Goal: Check status: Check status

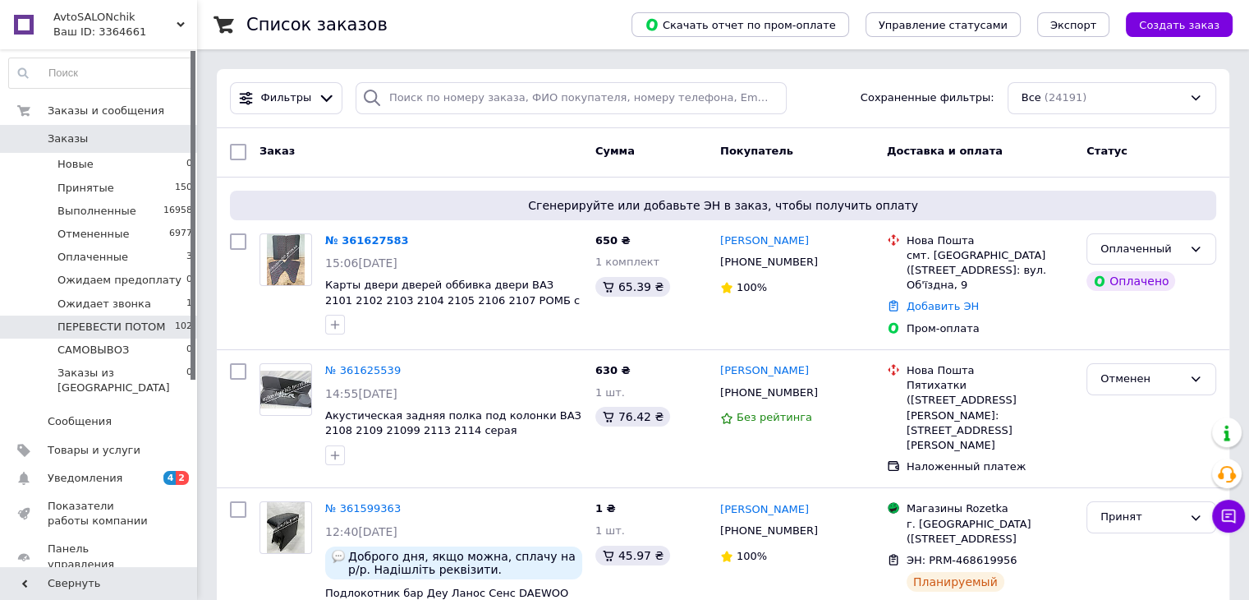
click at [141, 326] on span "ПЕРЕВЕСТИ ПОТОМ" at bounding box center [112, 327] width 108 height 15
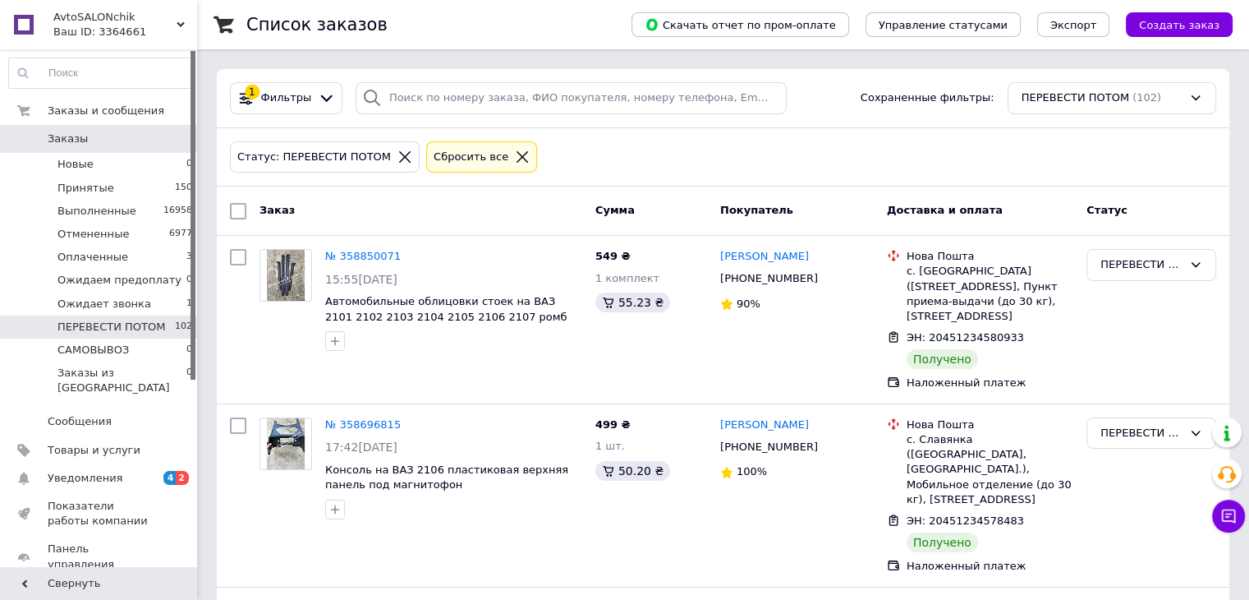
click at [105, 144] on span "Заказы" at bounding box center [100, 138] width 104 height 15
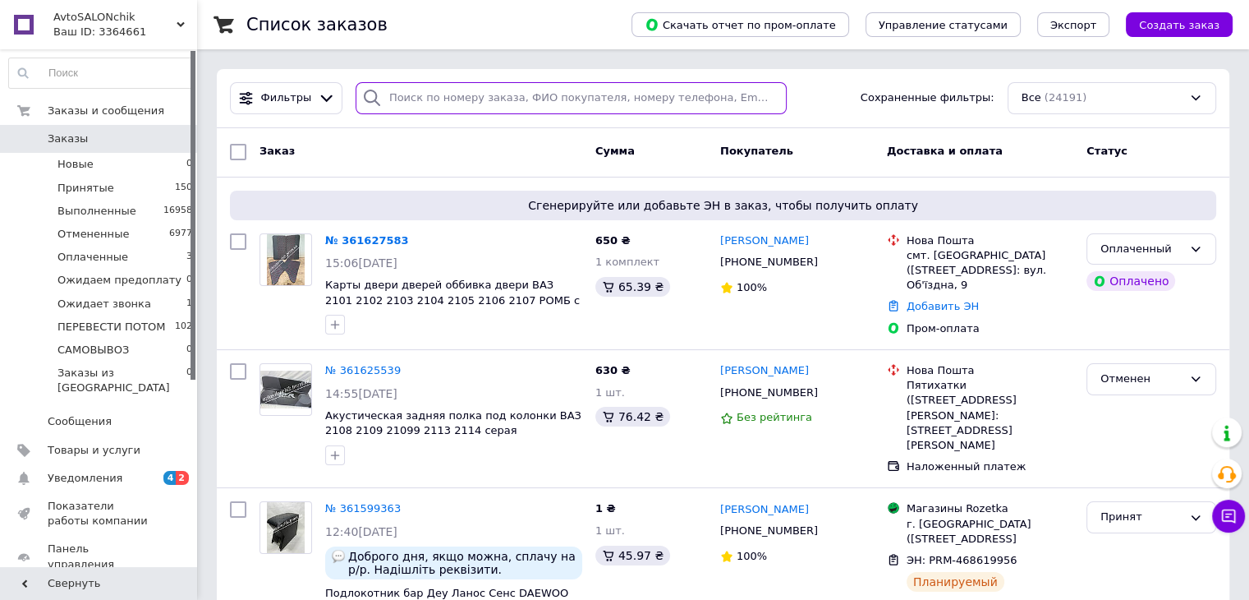
click at [417, 103] on input "search" at bounding box center [571, 98] width 431 height 32
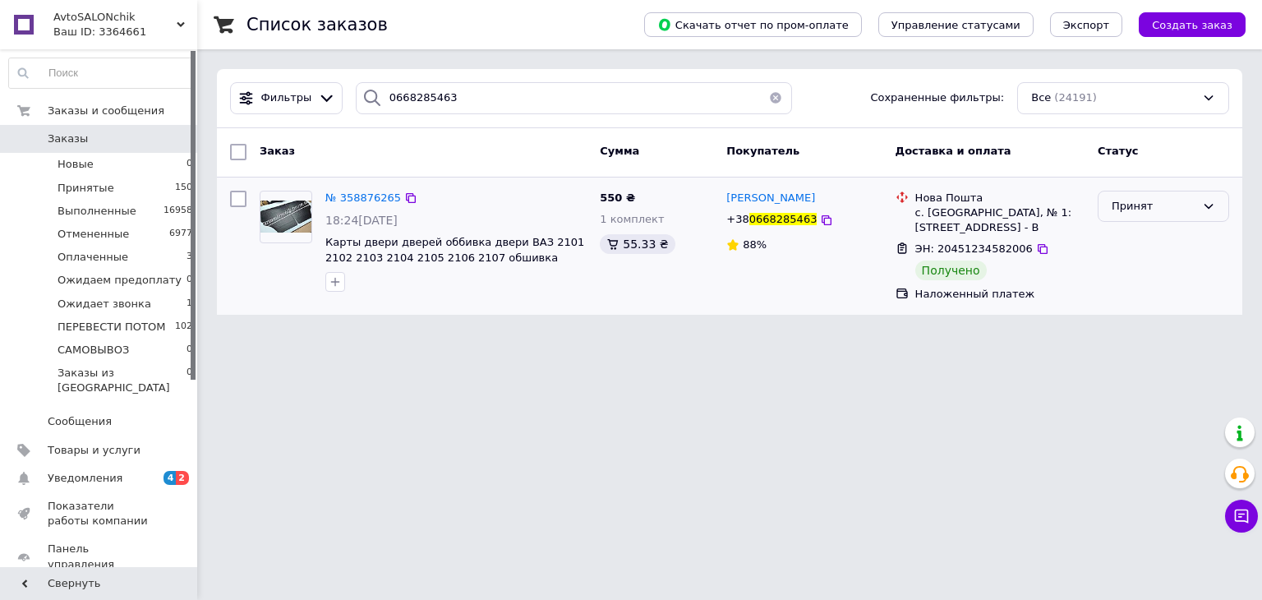
click at [1155, 200] on div "Принят" at bounding box center [1153, 206] width 84 height 17
click at [1166, 313] on li "ПЕРЕВЕСТИ ПОТОМ" at bounding box center [1163, 325] width 130 height 47
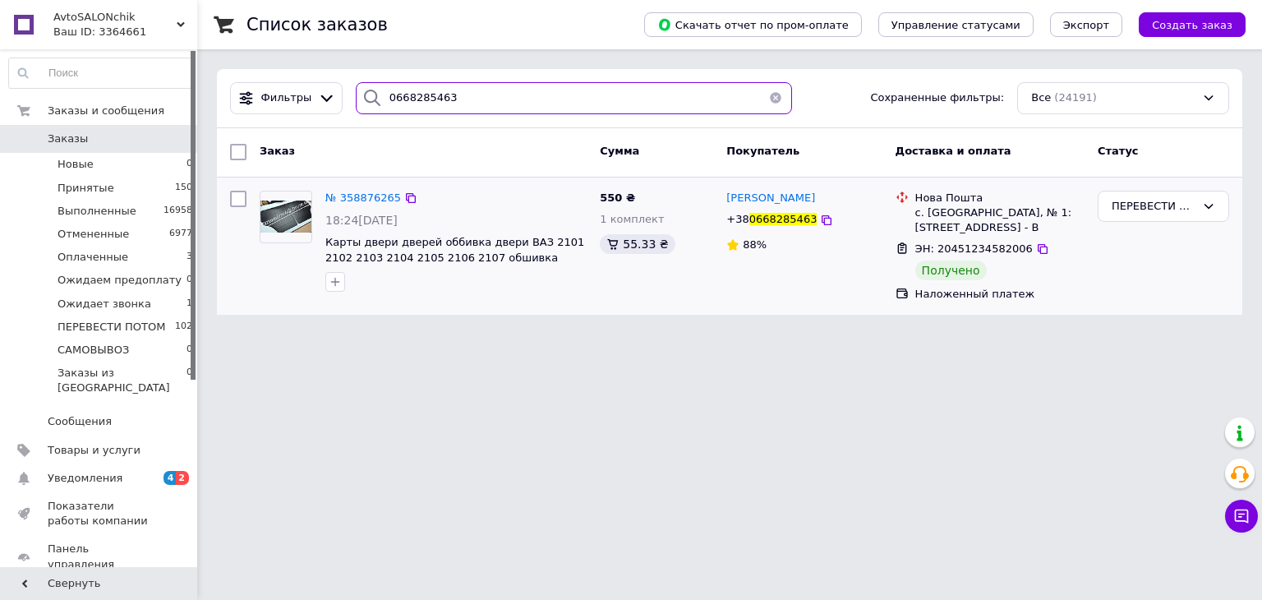
click at [482, 100] on input "0668285463" at bounding box center [574, 98] width 437 height 32
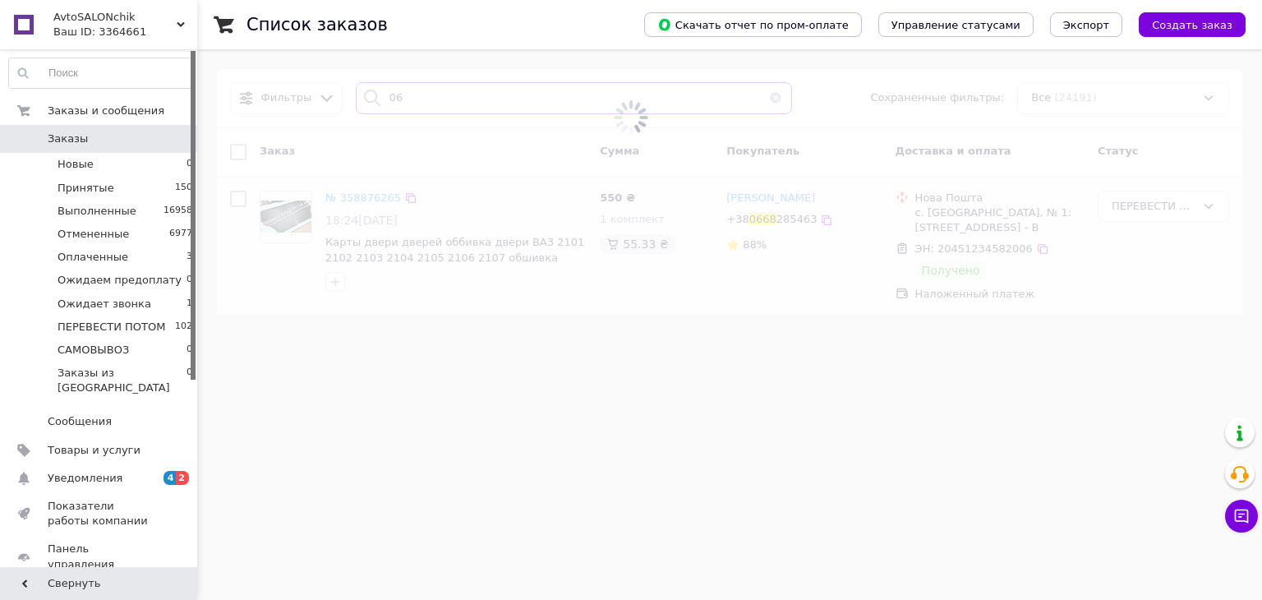
type input "0"
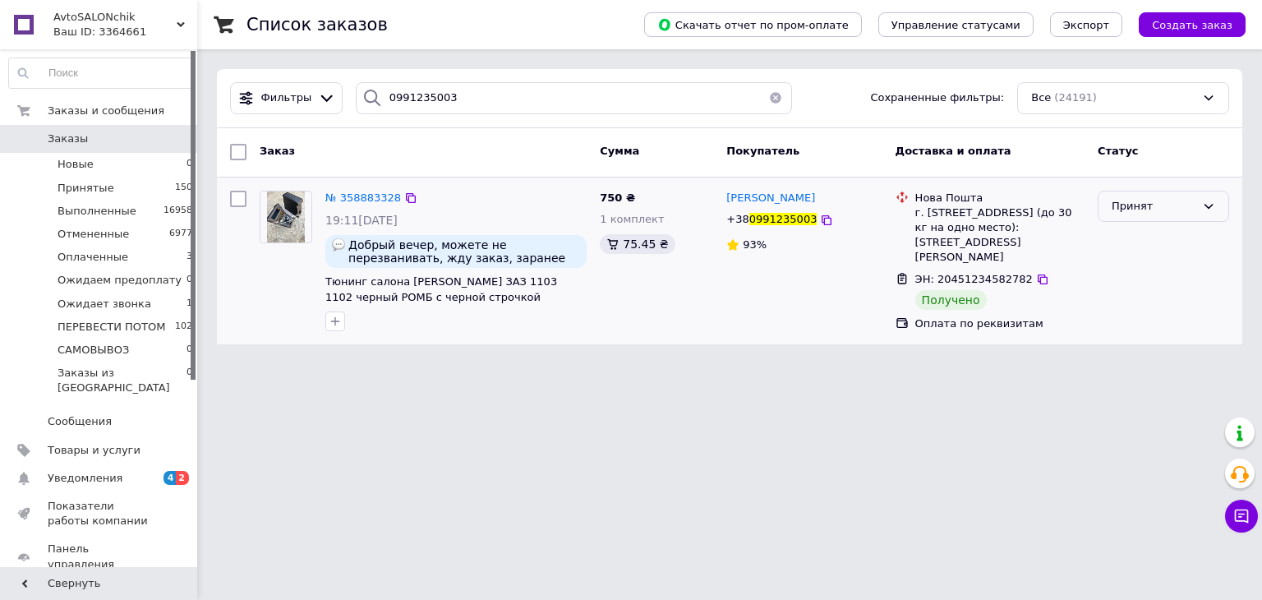
click at [1150, 202] on div "Принят" at bounding box center [1153, 206] width 84 height 17
click at [1174, 318] on li "ПЕРЕВЕСТИ ПОТОМ" at bounding box center [1163, 326] width 130 height 47
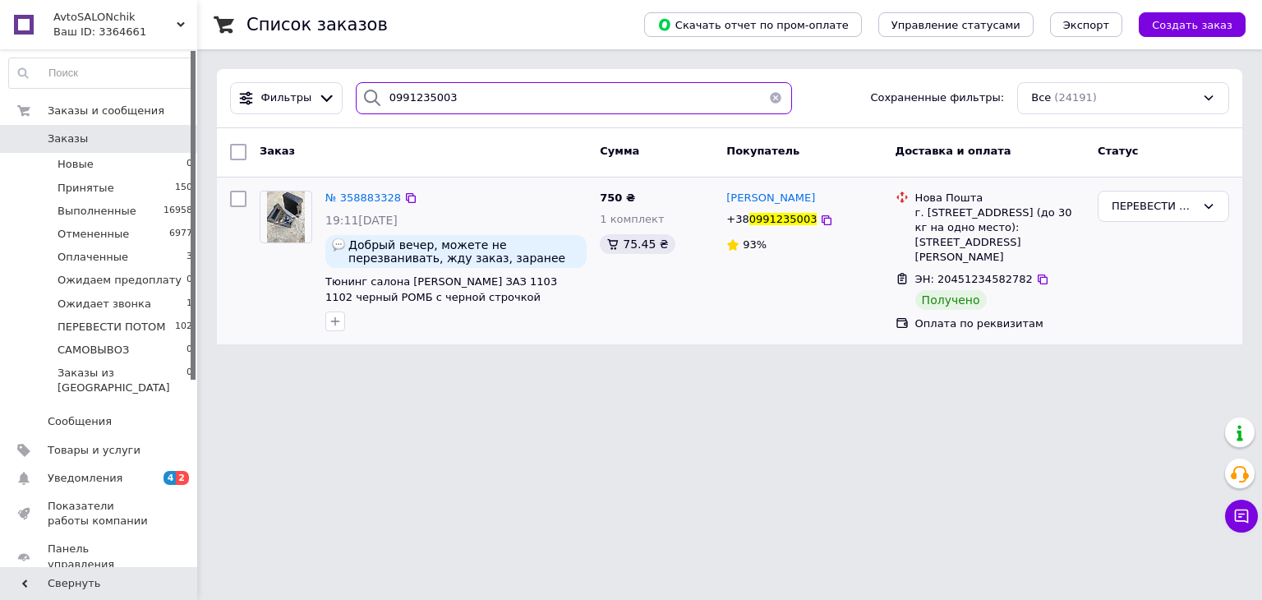
click at [475, 94] on input "0991235003" at bounding box center [574, 98] width 437 height 32
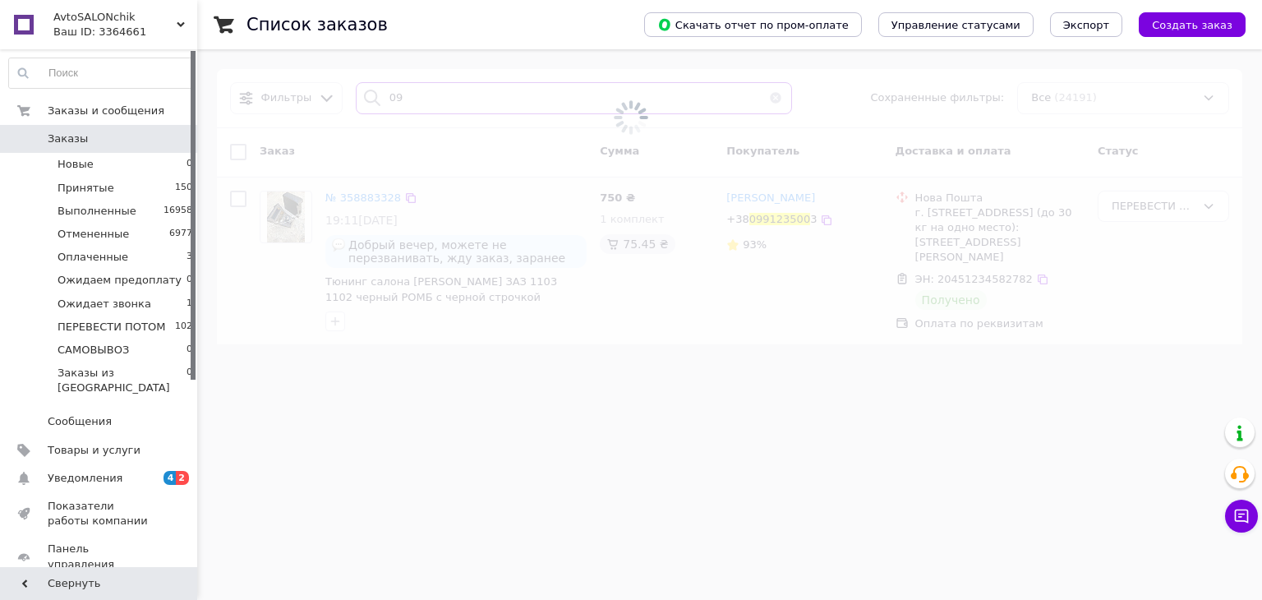
type input "0"
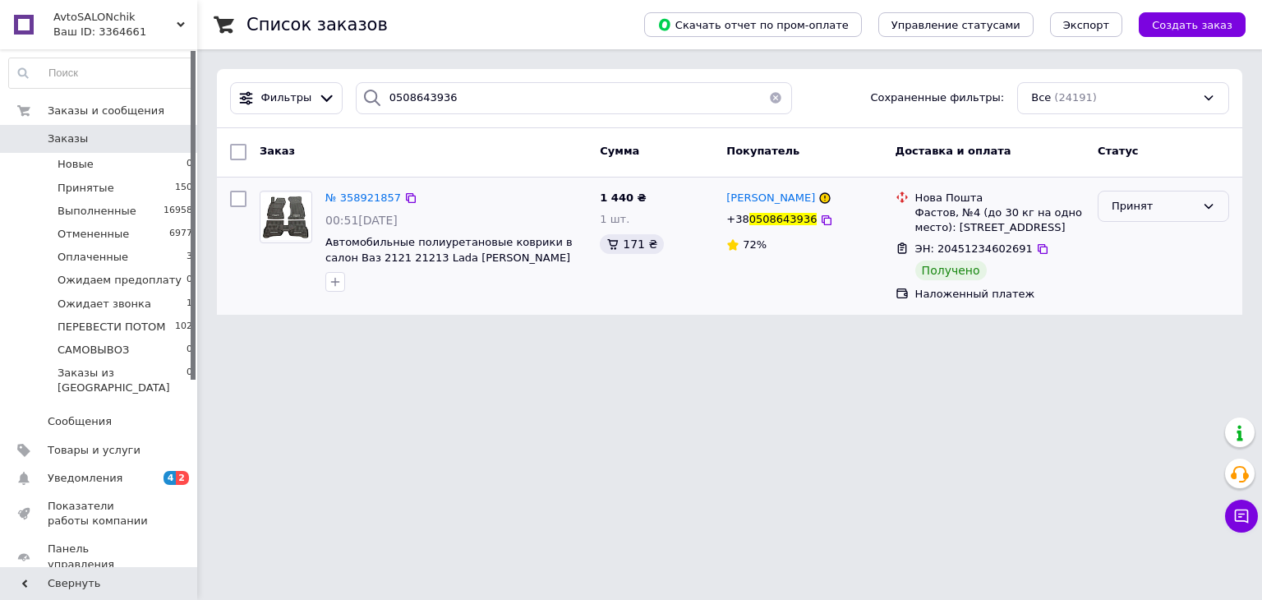
click at [1144, 202] on div "Принят" at bounding box center [1153, 206] width 84 height 17
click at [1171, 312] on li "ПЕРЕВЕСТИ ПОТОМ" at bounding box center [1163, 325] width 130 height 47
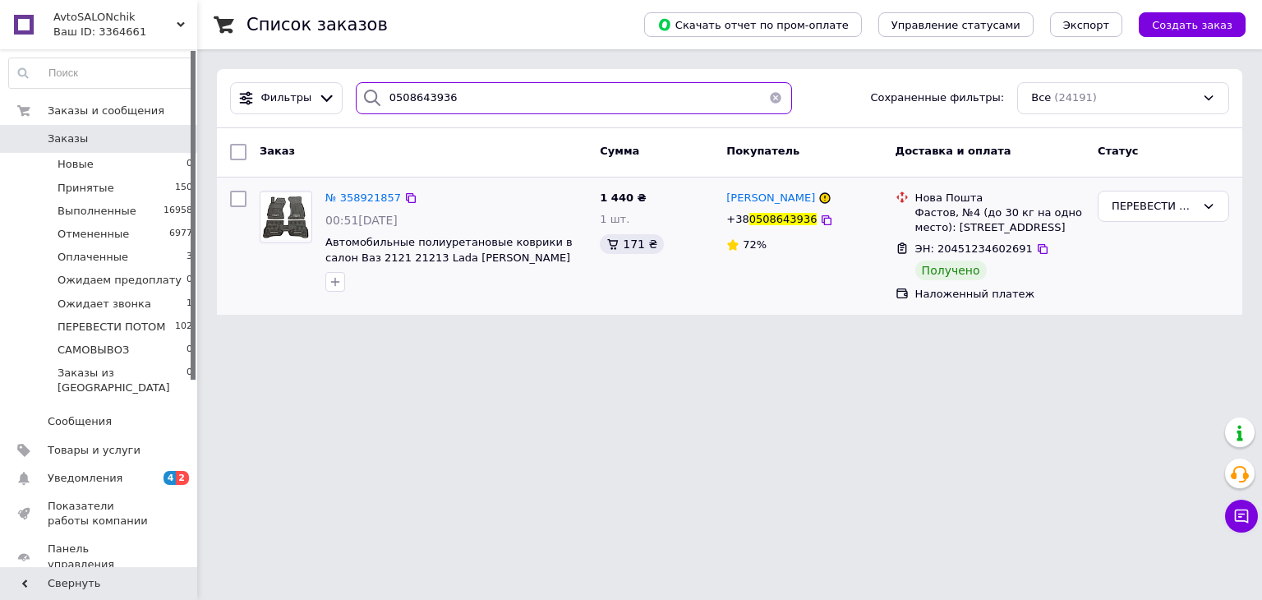
click at [460, 97] on input "0508643936" at bounding box center [574, 98] width 437 height 32
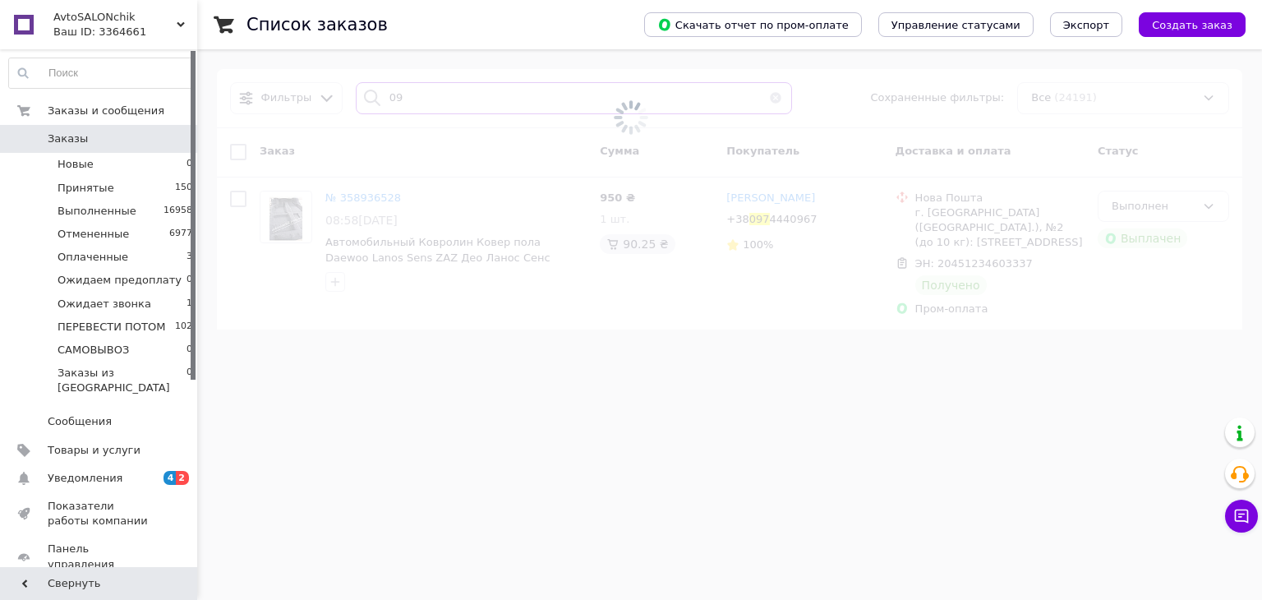
type input "0"
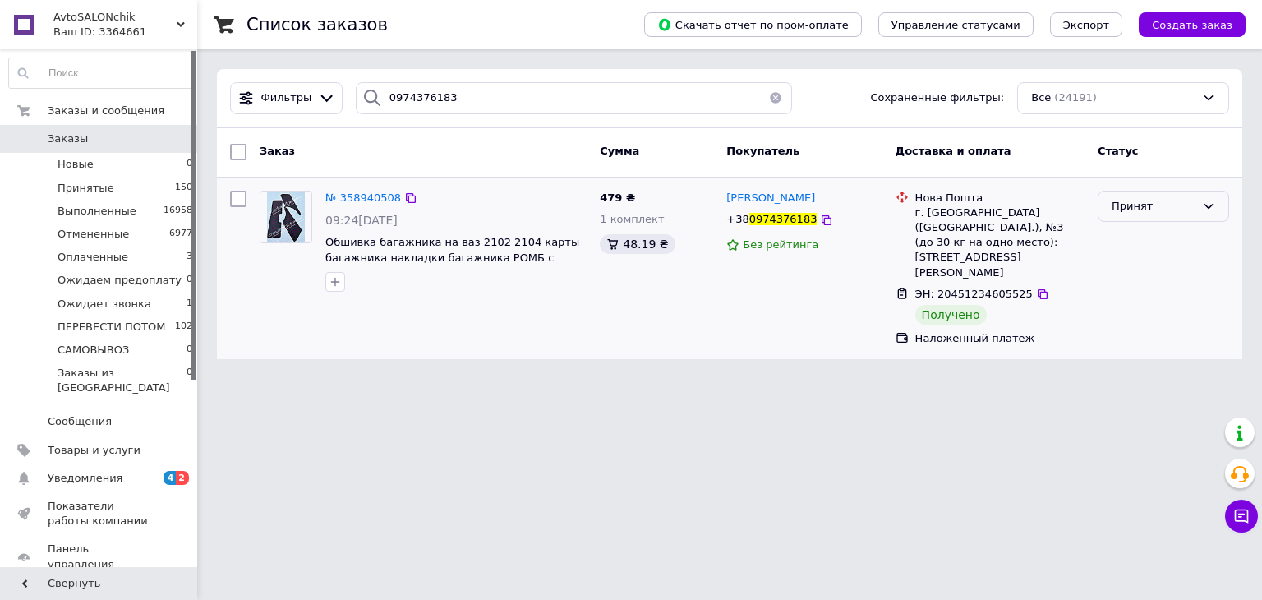
click at [1138, 200] on div "Принят" at bounding box center [1153, 206] width 84 height 17
click at [1160, 316] on li "ПЕРЕВЕСТИ ПОТОМ" at bounding box center [1163, 325] width 130 height 47
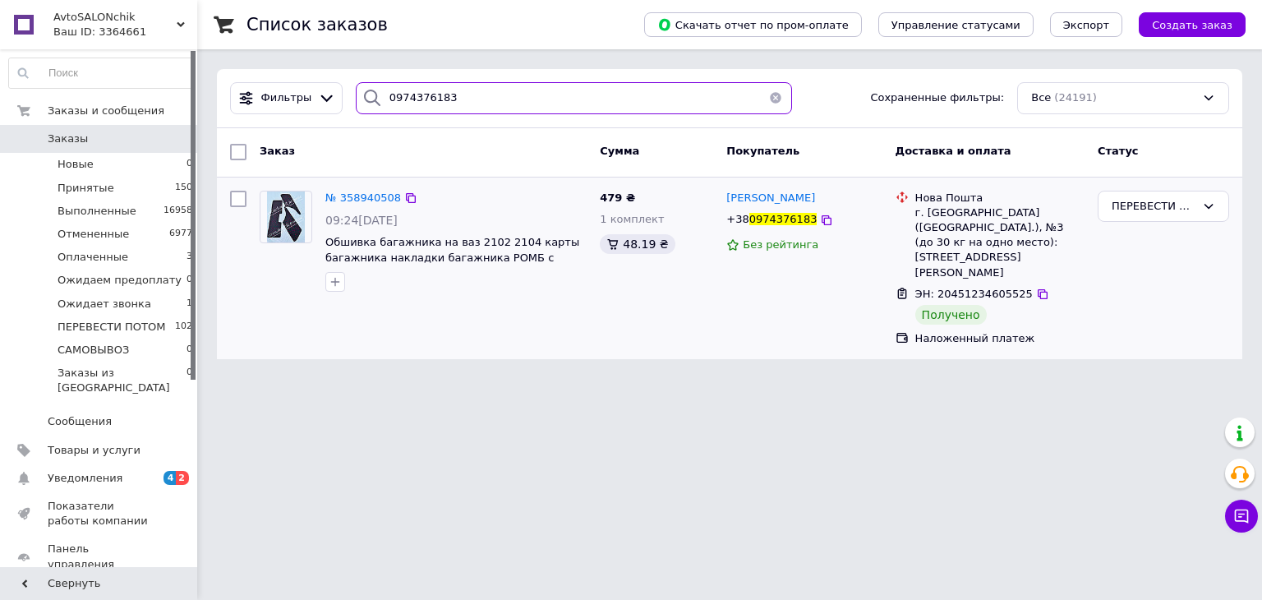
click at [471, 95] on input "0974376183" at bounding box center [574, 98] width 437 height 32
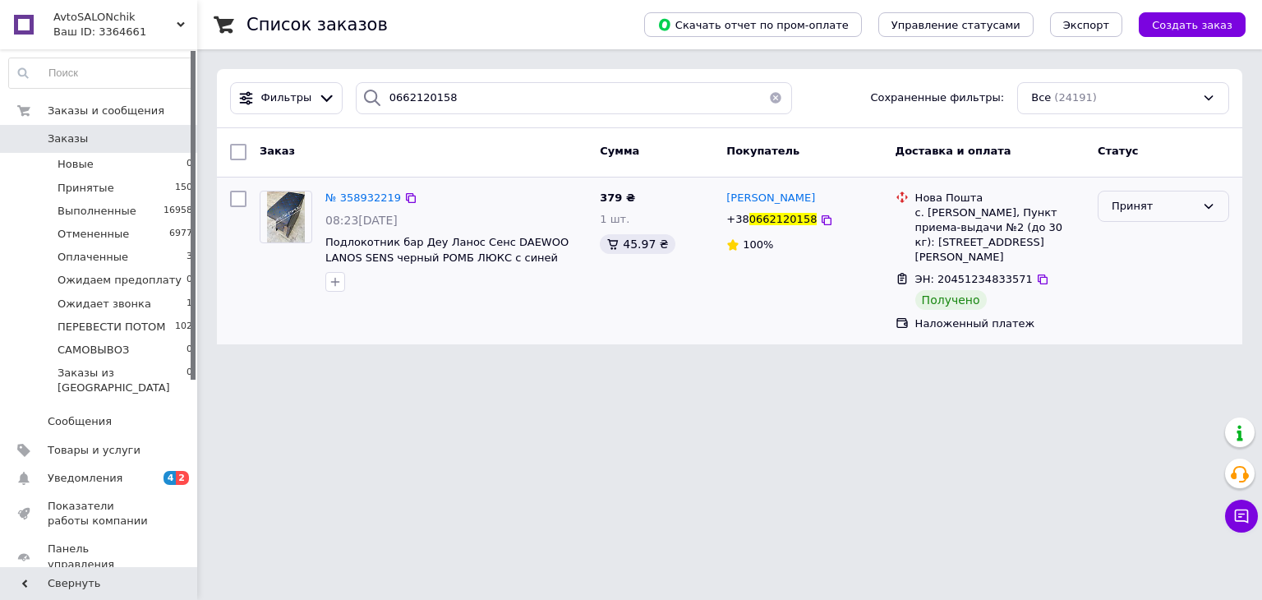
click at [1160, 208] on div "Принят" at bounding box center [1153, 206] width 84 height 17
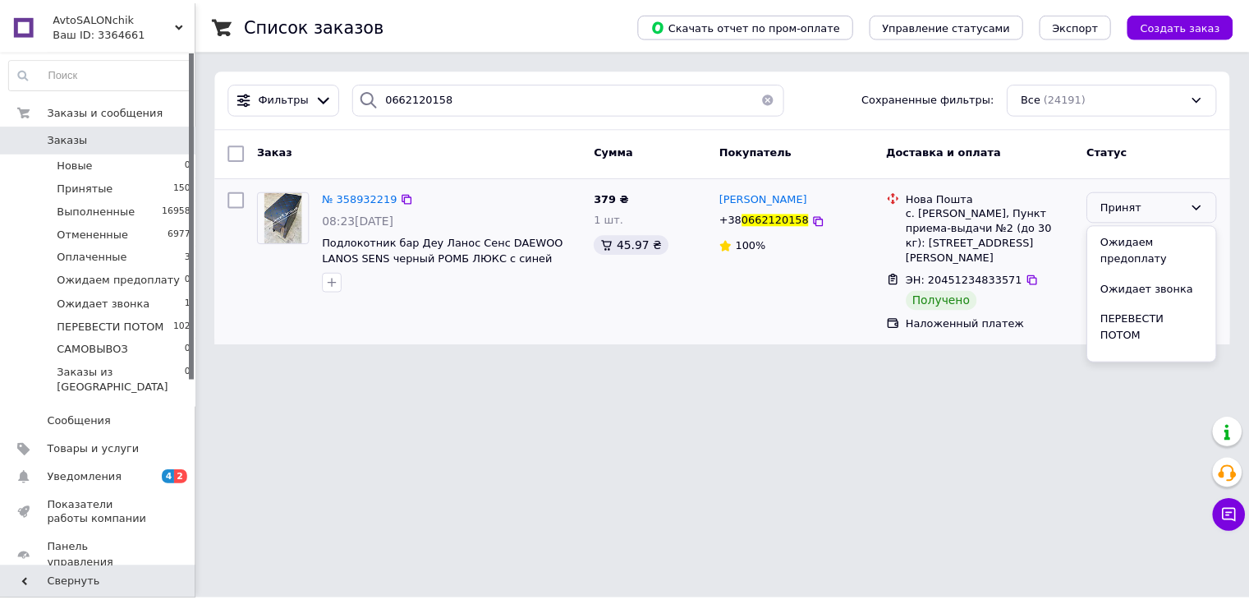
scroll to position [90, 0]
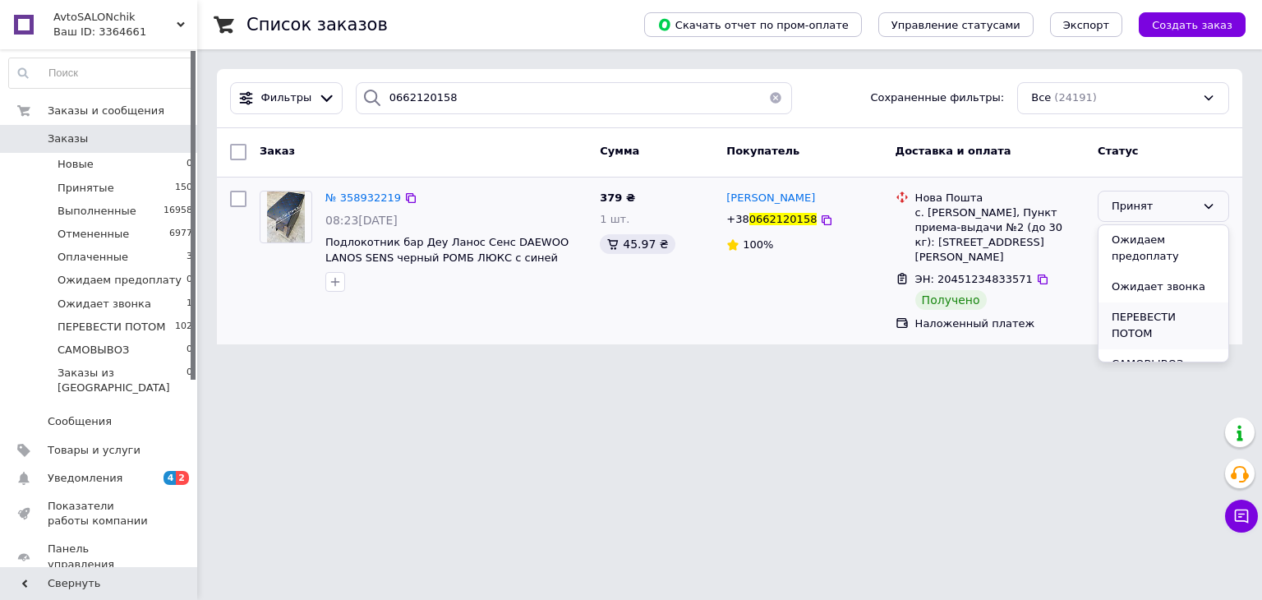
click at [1166, 315] on li "ПЕРЕВЕСТИ ПОТОМ" at bounding box center [1163, 325] width 130 height 47
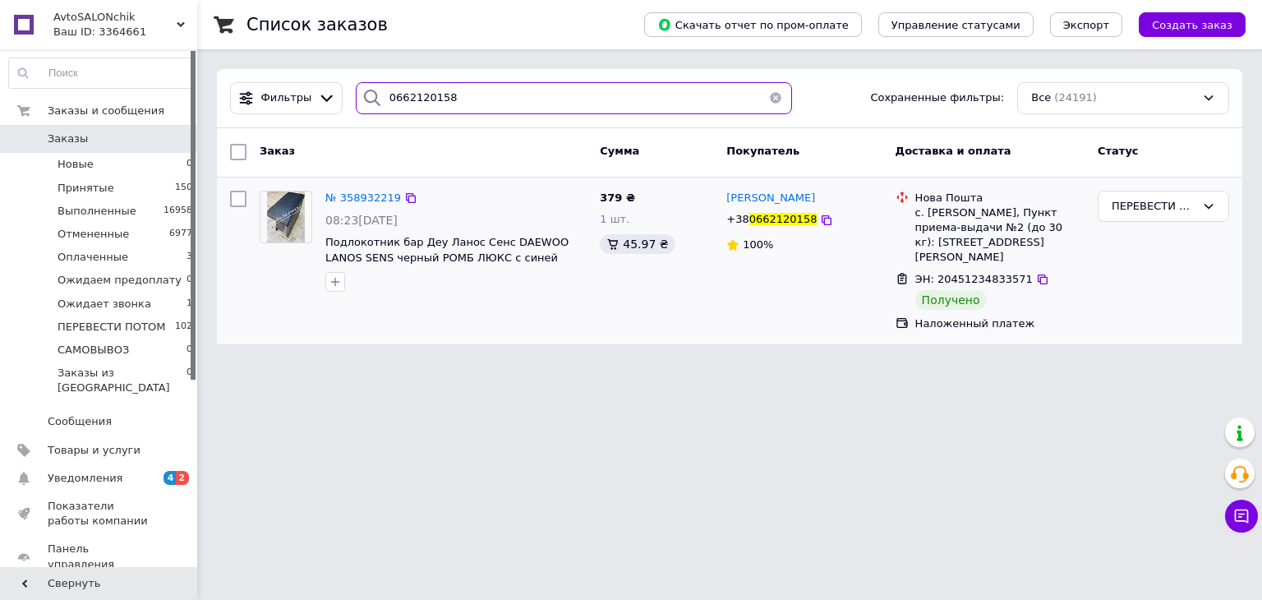
click at [473, 95] on input "0662120158" at bounding box center [574, 98] width 437 height 32
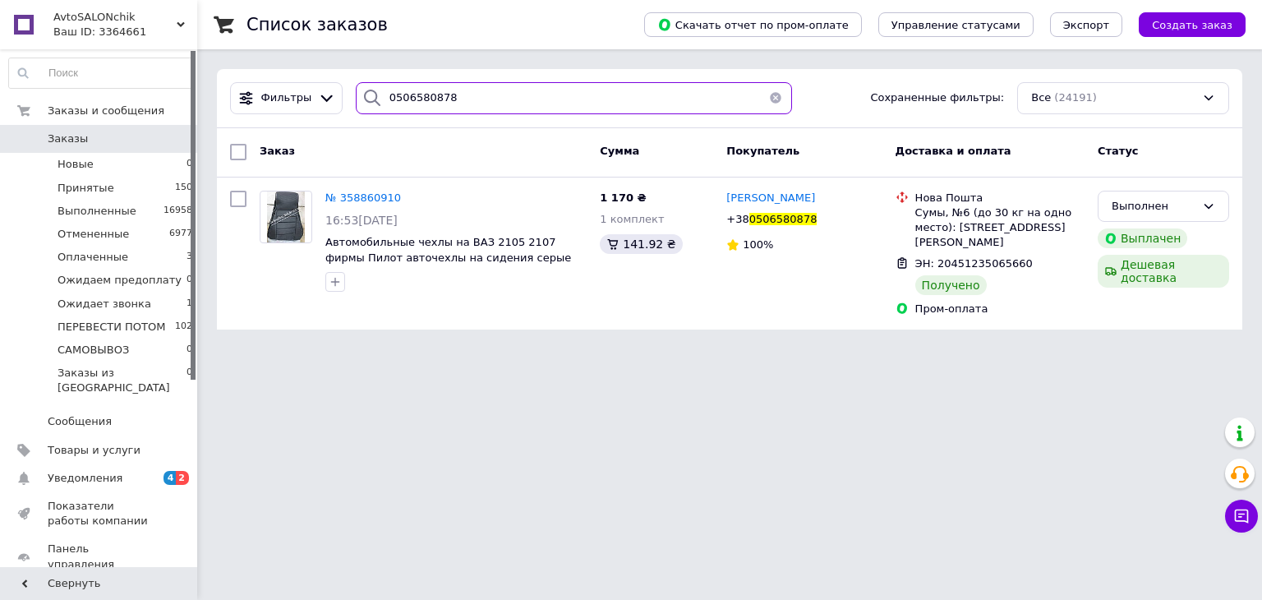
click at [467, 94] on input "0506580878" at bounding box center [574, 98] width 437 height 32
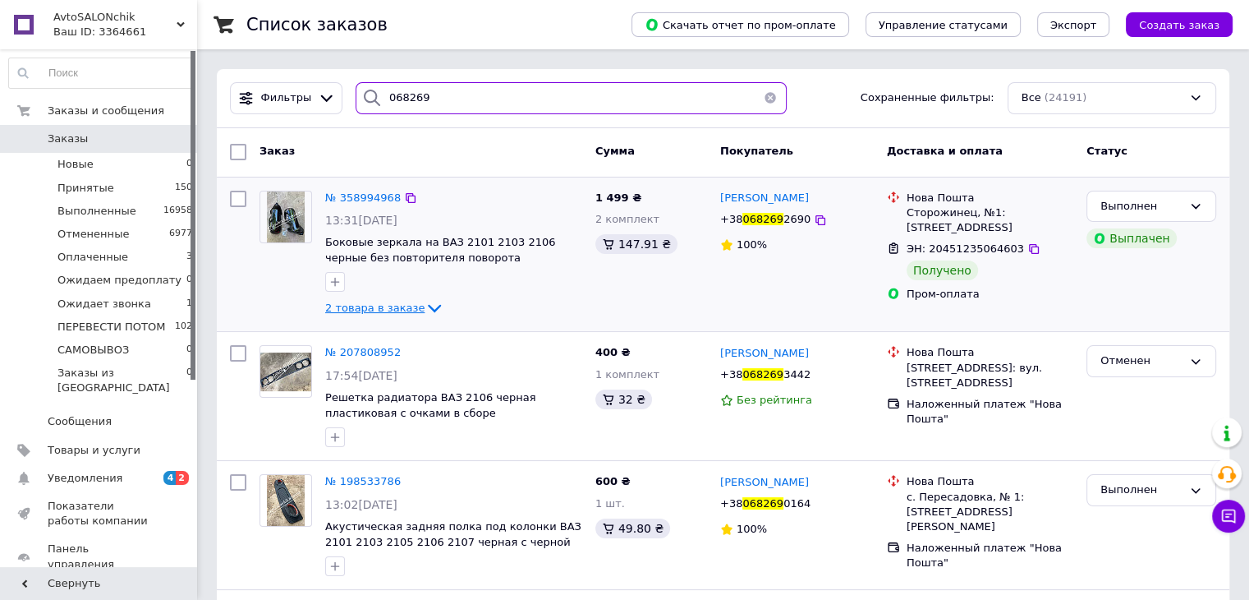
type input "068269"
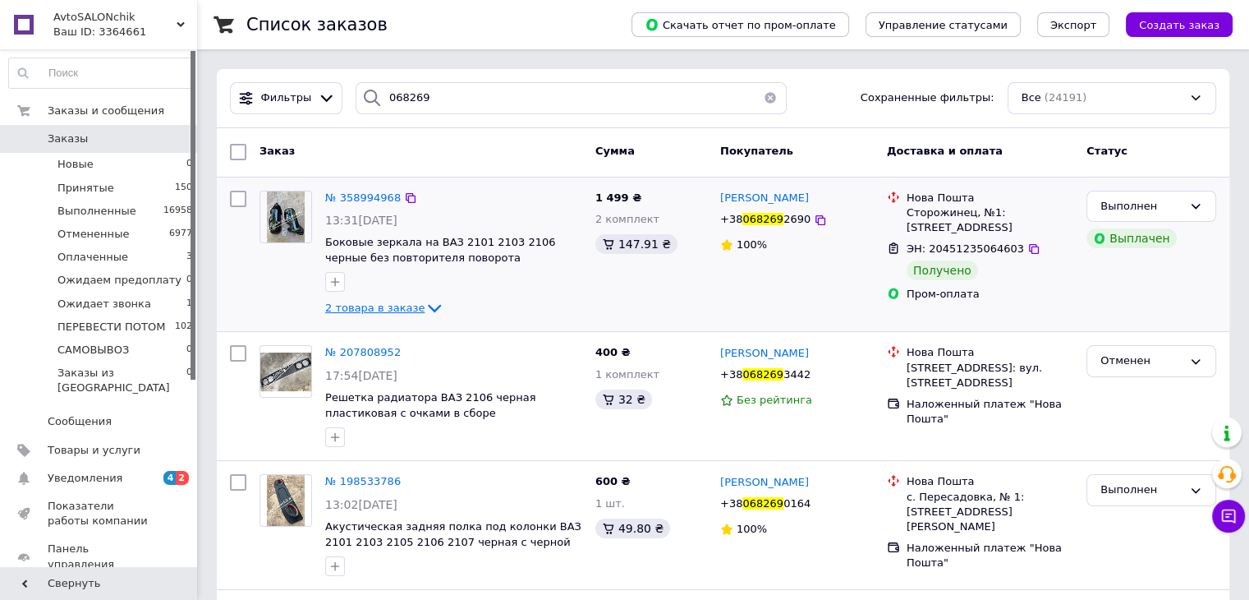
click at [369, 305] on span "2 товара в заказе" at bounding box center [374, 307] width 99 height 12
